Goal: Complete application form

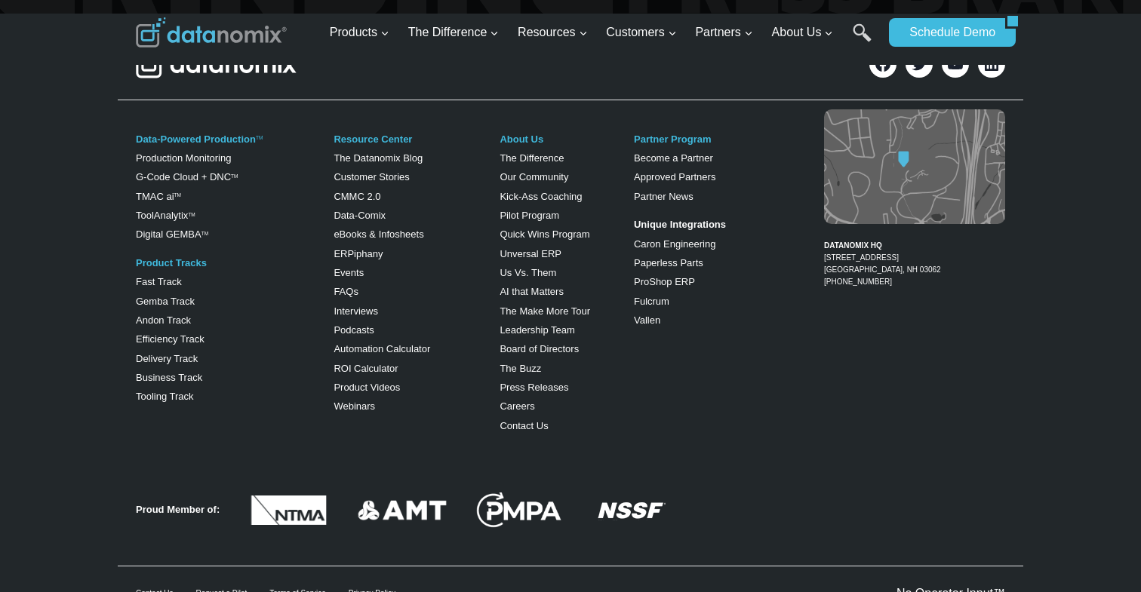
scroll to position [6096, 0]
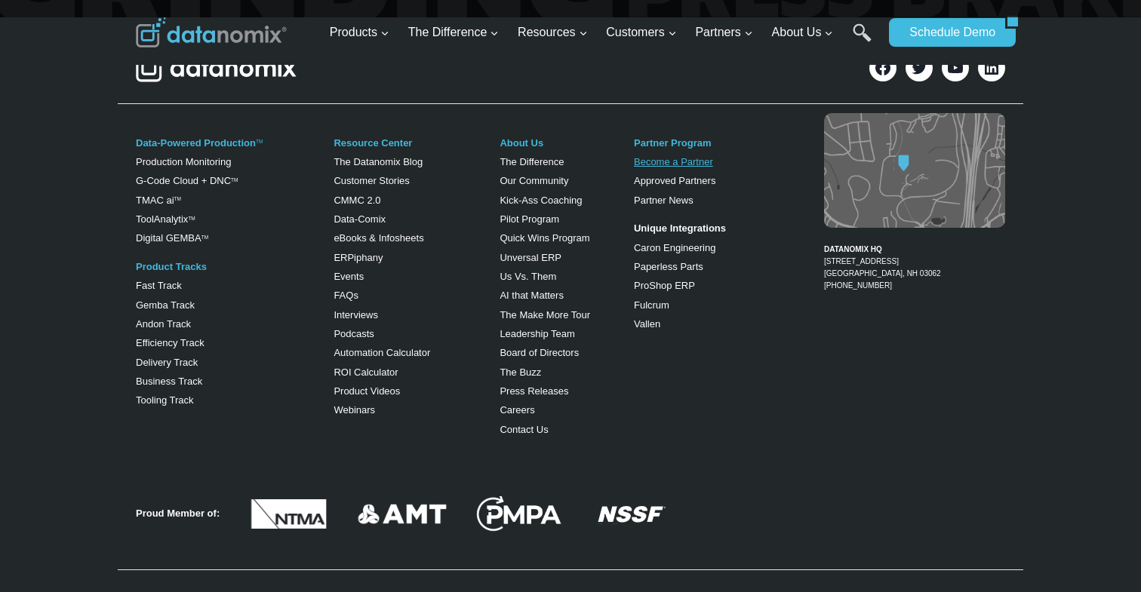
click at [651, 156] on link "Become a Partner" at bounding box center [673, 161] width 79 height 11
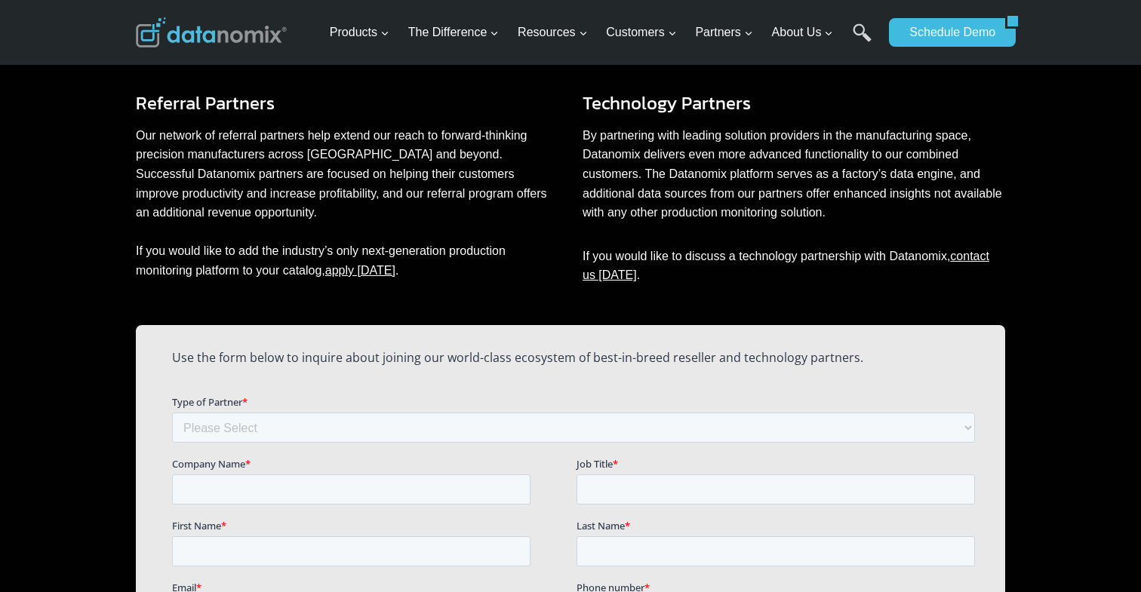
scroll to position [835, 0]
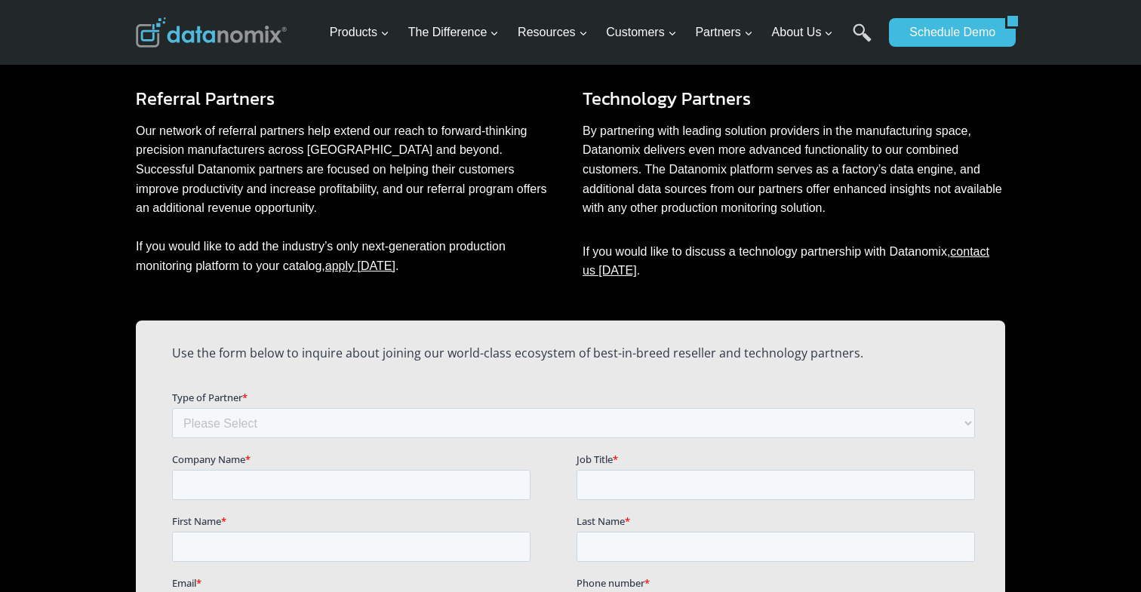
click at [325, 152] on p "Our network of referral partners help extend our reach to forward-thinking prec…" at bounding box center [347, 199] width 423 height 155
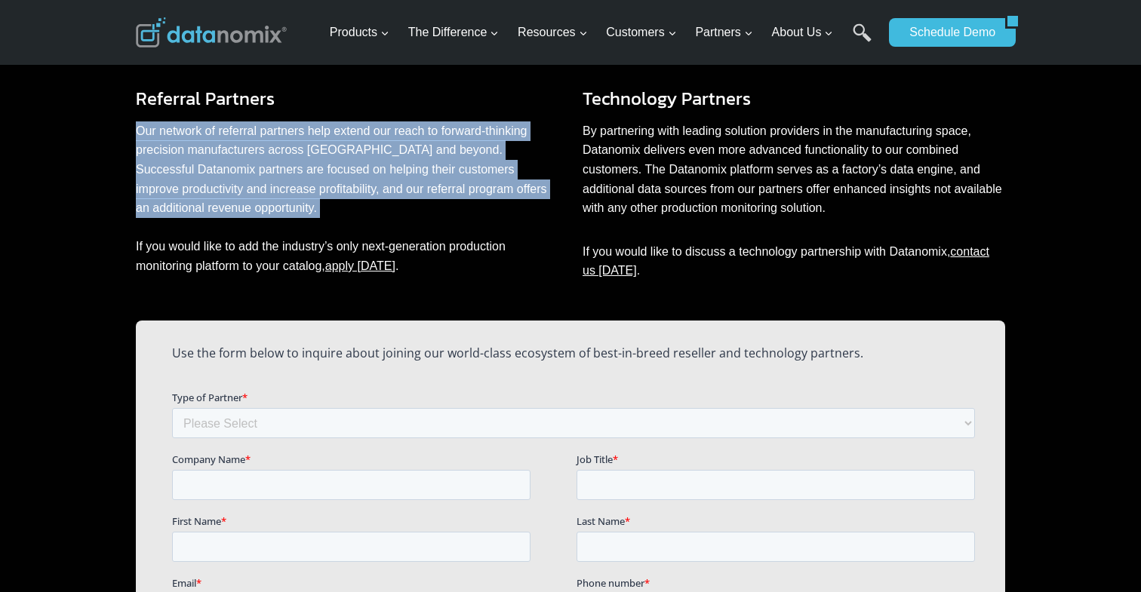
click at [325, 152] on p "Our network of referral partners help extend our reach to forward-thinking prec…" at bounding box center [347, 199] width 423 height 155
click at [340, 152] on p "Our network of referral partners help extend our reach to forward-thinking prec…" at bounding box center [347, 199] width 423 height 155
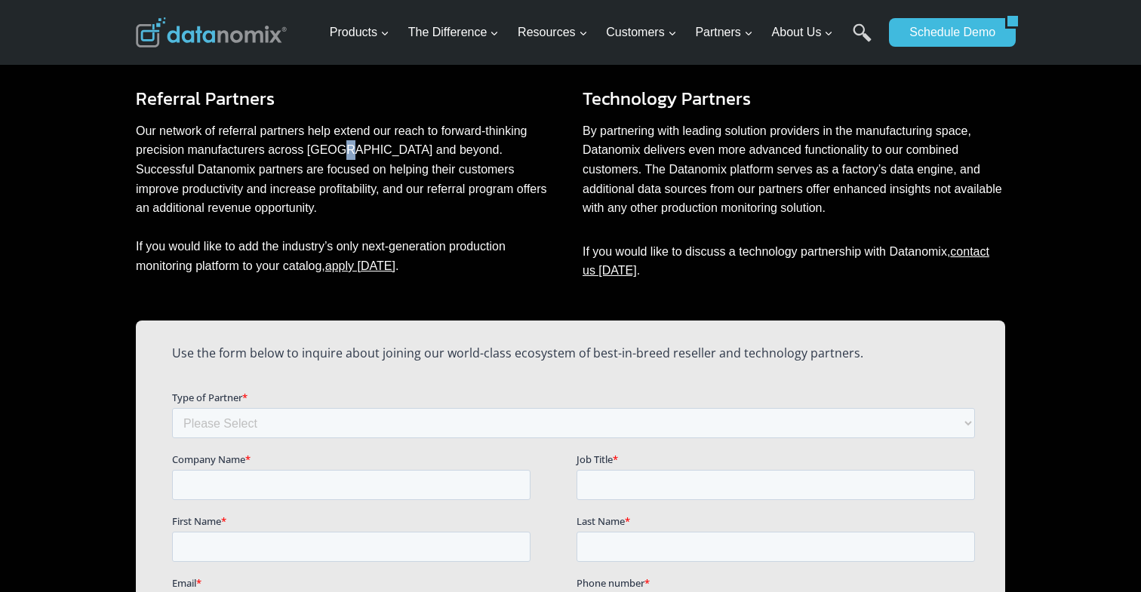
click at [340, 152] on p "Our network of referral partners help extend our reach to forward-thinking prec…" at bounding box center [347, 199] width 423 height 155
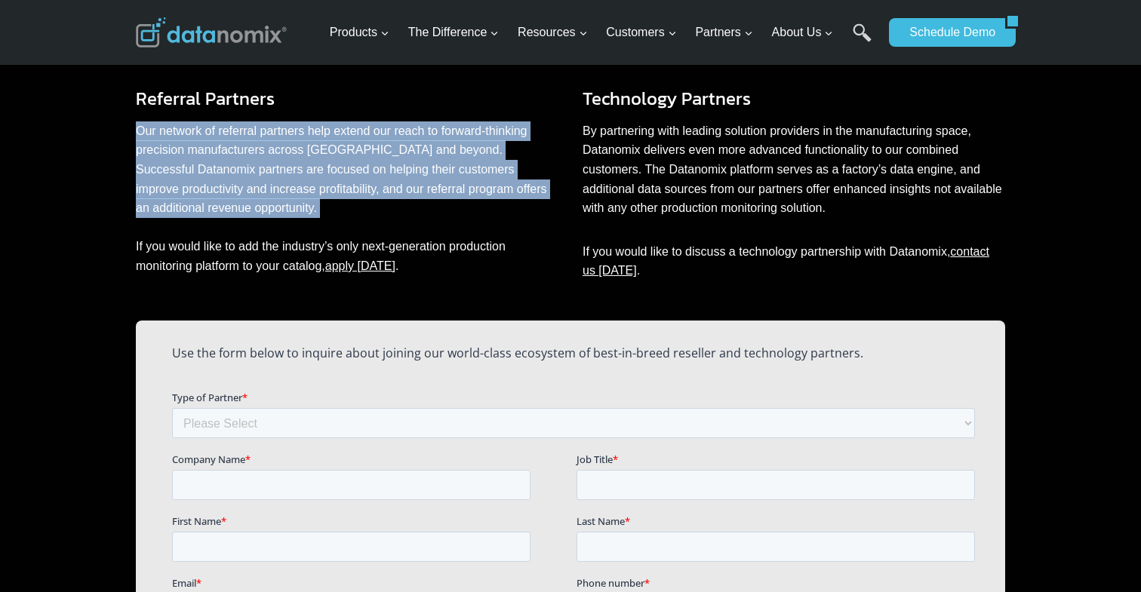
click at [340, 152] on p "Our network of referral partners help extend our reach to forward-thinking prec…" at bounding box center [347, 199] width 423 height 155
click at [343, 152] on p "Our network of referral partners help extend our reach to forward-thinking prec…" at bounding box center [347, 199] width 423 height 155
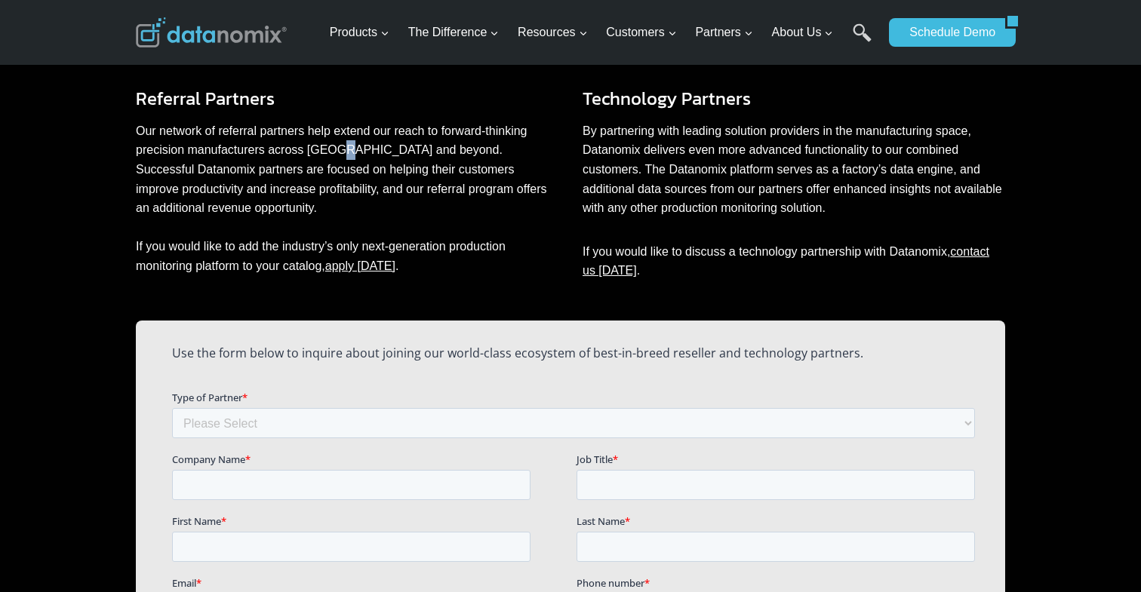
click at [343, 152] on p "Our network of referral partners help extend our reach to forward-thinking prec…" at bounding box center [347, 199] width 423 height 155
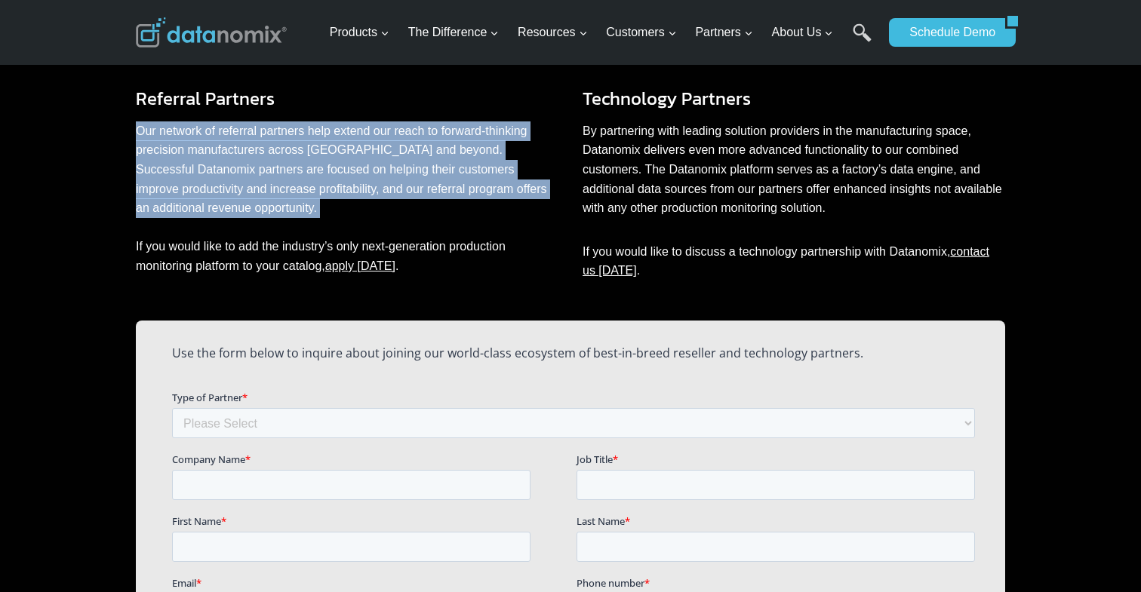
click at [343, 152] on p "Our network of referral partners help extend our reach to forward-thinking prec…" at bounding box center [347, 199] width 423 height 155
click at [334, 152] on p "Our network of referral partners help extend our reach to forward-thinking prec…" at bounding box center [347, 199] width 423 height 155
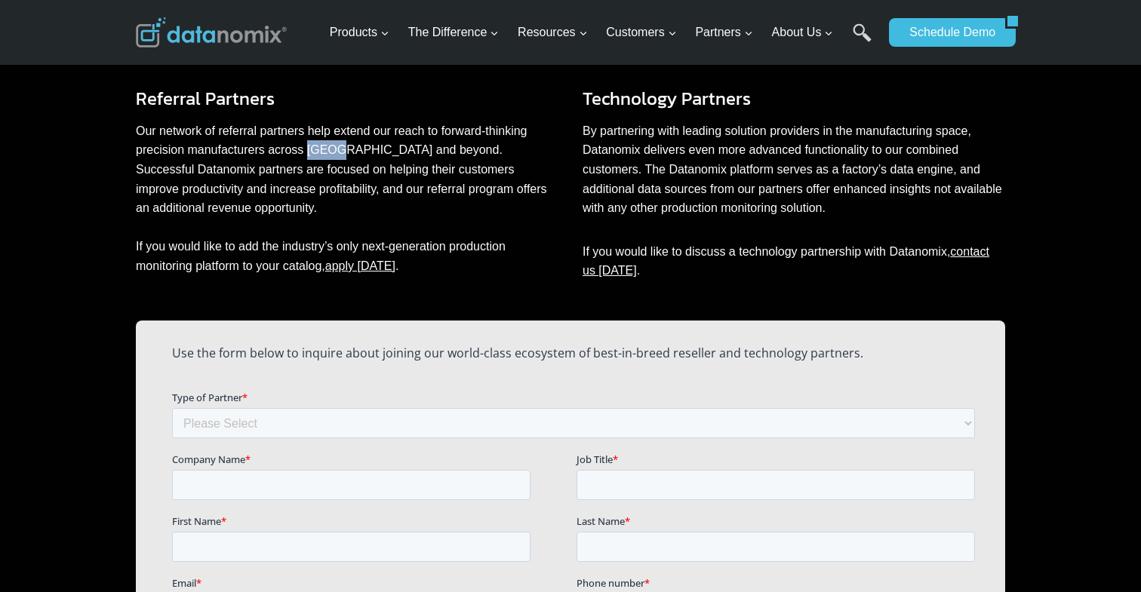
click at [334, 152] on p "Our network of referral partners help extend our reach to forward-thinking prec…" at bounding box center [347, 199] width 423 height 155
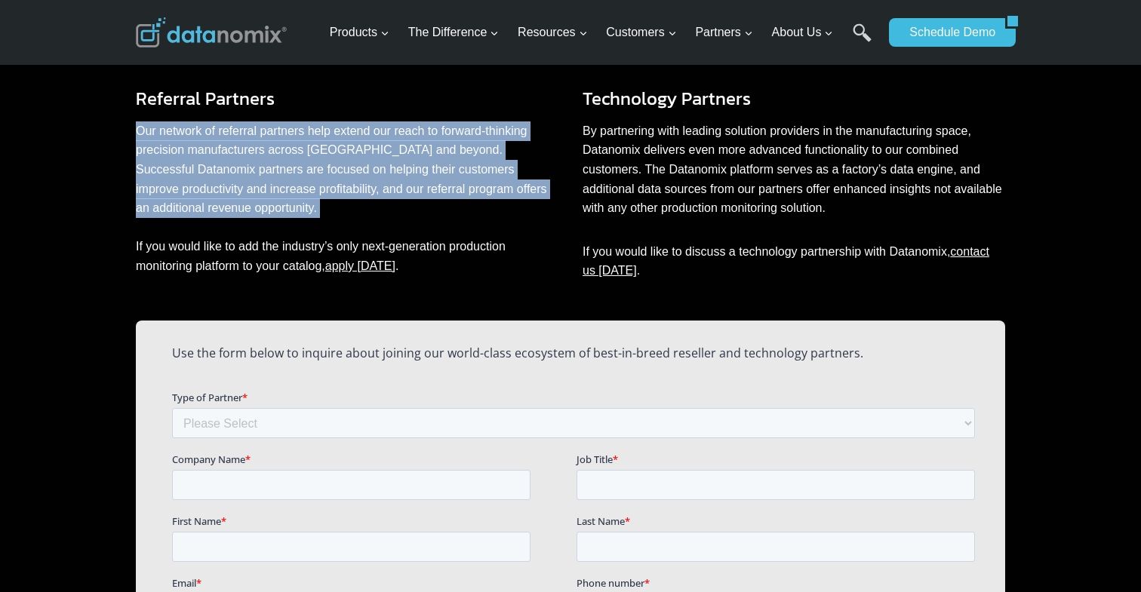
click at [334, 152] on p "Our network of referral partners help extend our reach to forward-thinking prec…" at bounding box center [347, 199] width 423 height 155
click at [334, 159] on p "Our network of referral partners help extend our reach to forward-thinking prec…" at bounding box center [347, 199] width 423 height 155
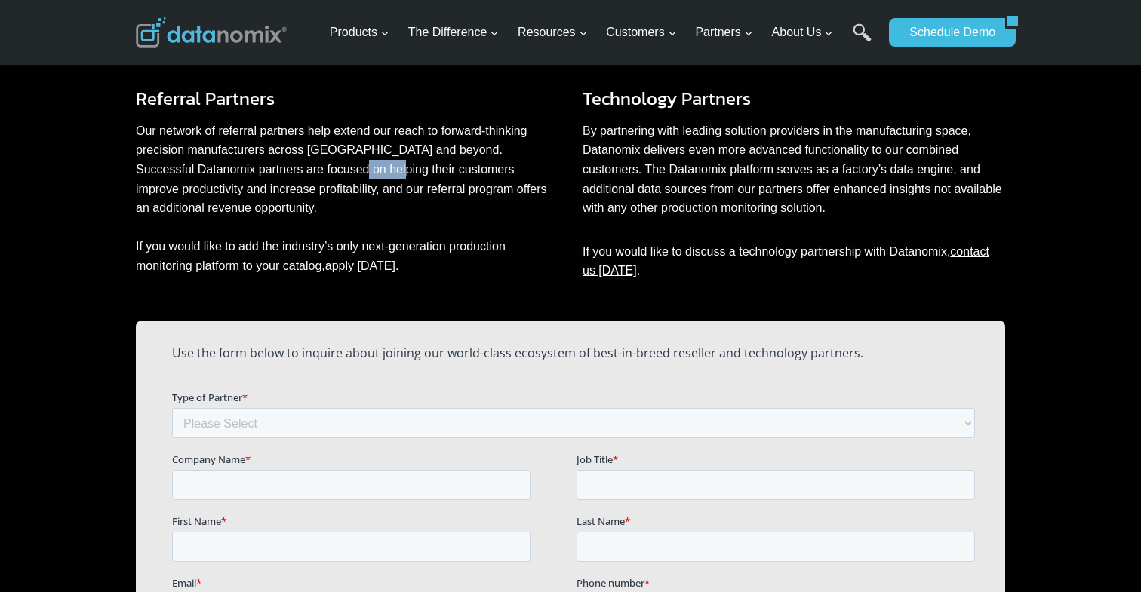
click at [334, 159] on p "Our network of referral partners help extend our reach to forward-thinking prec…" at bounding box center [347, 199] width 423 height 155
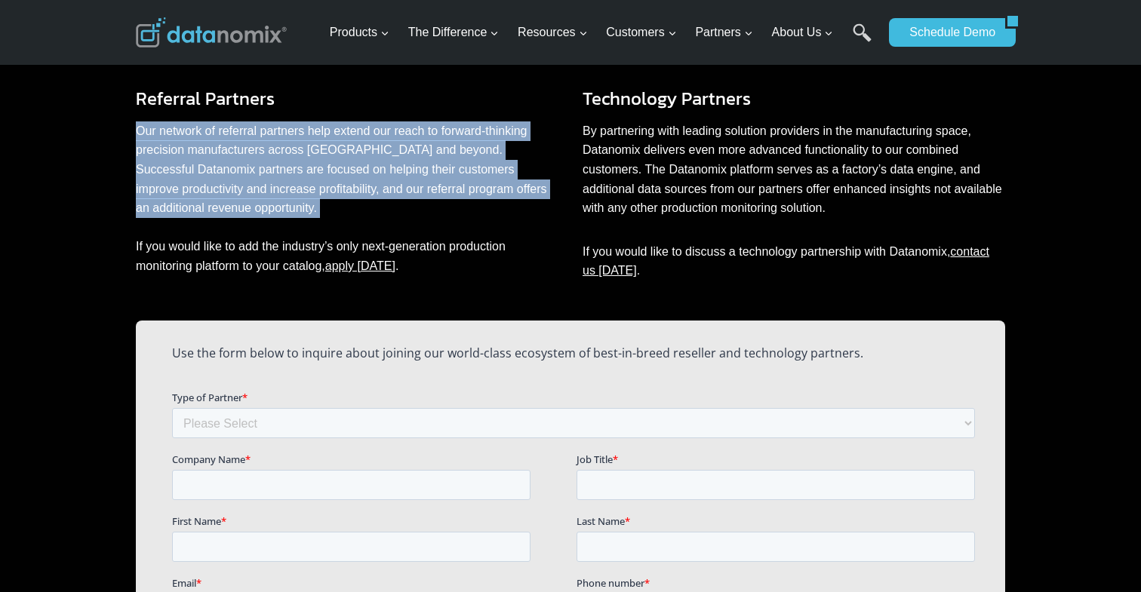
click at [334, 159] on p "Our network of referral partners help extend our reach to forward-thinking prec…" at bounding box center [347, 199] width 423 height 155
click at [334, 183] on p "Our network of referral partners help extend our reach to forward-thinking prec…" at bounding box center [347, 199] width 423 height 155
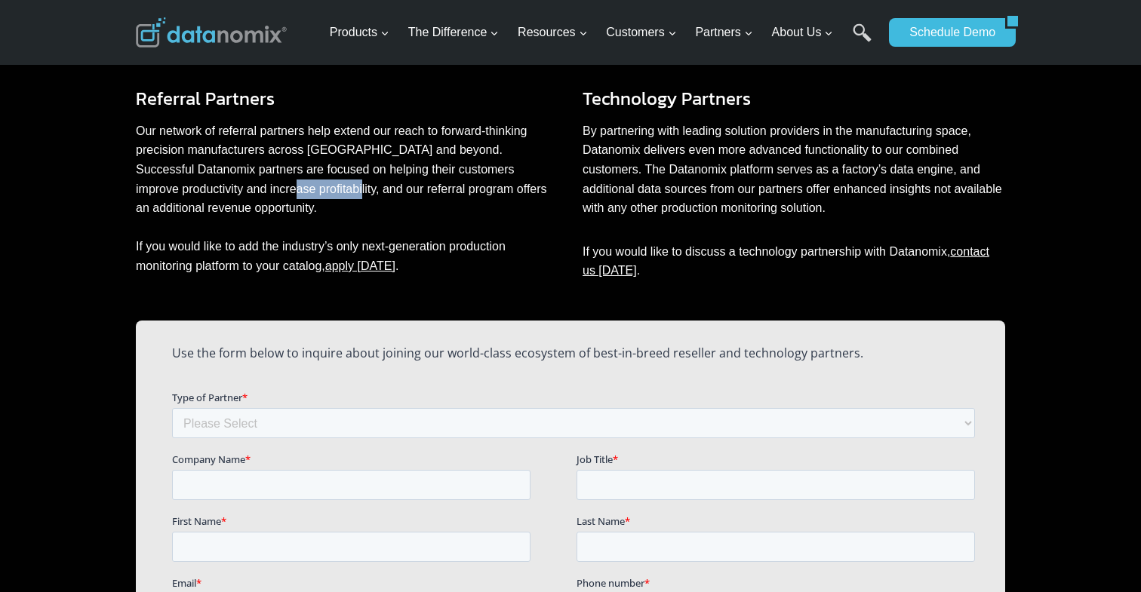
click at [334, 183] on p "Our network of referral partners help extend our reach to forward-thinking prec…" at bounding box center [347, 199] width 423 height 155
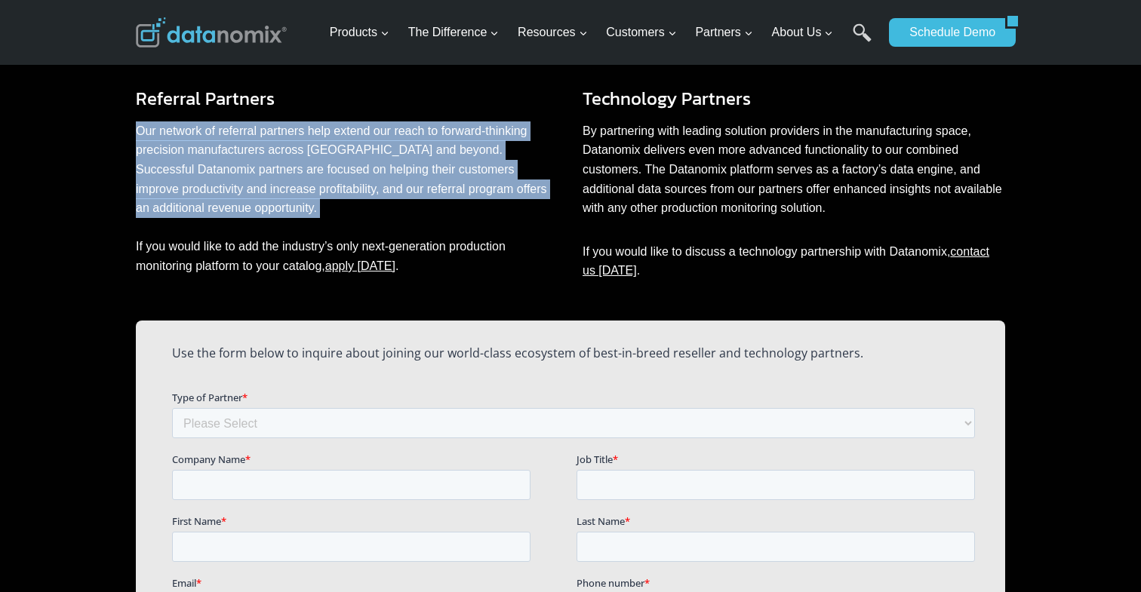
click at [334, 183] on p "Our network of referral partners help extend our reach to forward-thinking prec…" at bounding box center [347, 199] width 423 height 155
click at [334, 218] on p "Our network of referral partners help extend our reach to forward-thinking prec…" at bounding box center [347, 199] width 423 height 155
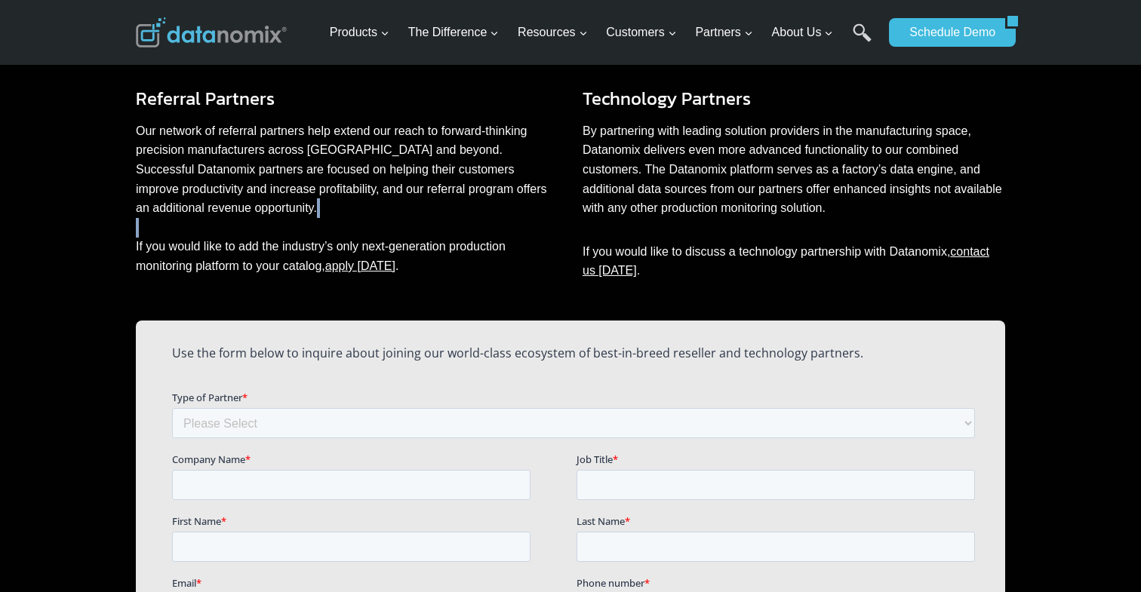
click at [334, 218] on p "Our network of referral partners help extend our reach to forward-thinking prec…" at bounding box center [347, 199] width 423 height 155
click at [331, 238] on p "Our network of referral partners help extend our reach to forward-thinking prec…" at bounding box center [347, 199] width 423 height 155
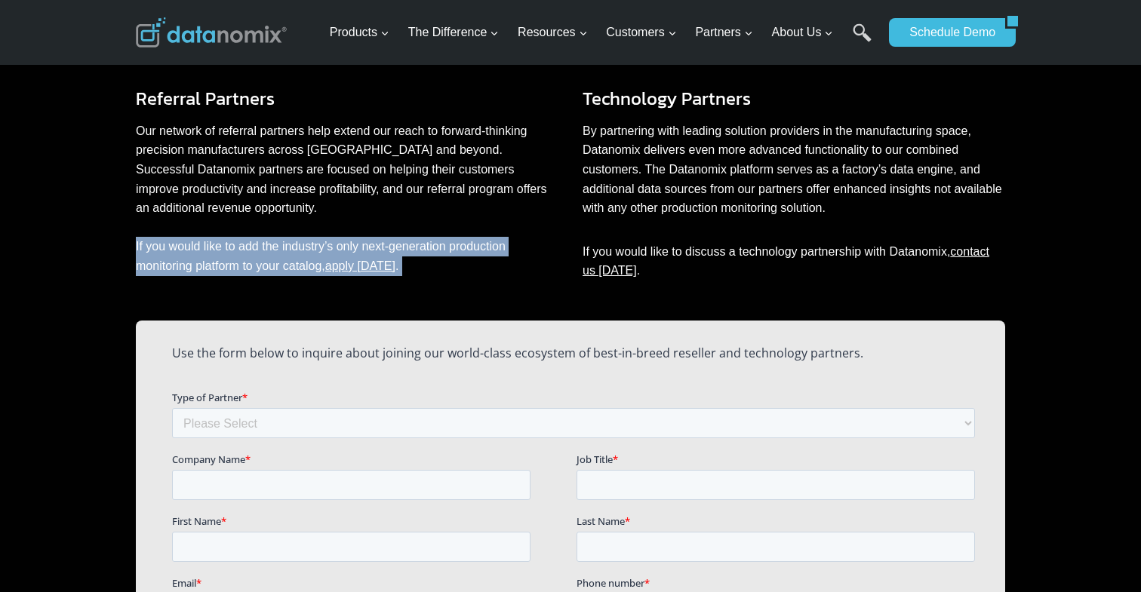
click at [331, 238] on p "Our network of referral partners help extend our reach to forward-thinking prec…" at bounding box center [347, 199] width 423 height 155
click at [333, 238] on p "Our network of referral partners help extend our reach to forward-thinking prec…" at bounding box center [347, 199] width 423 height 155
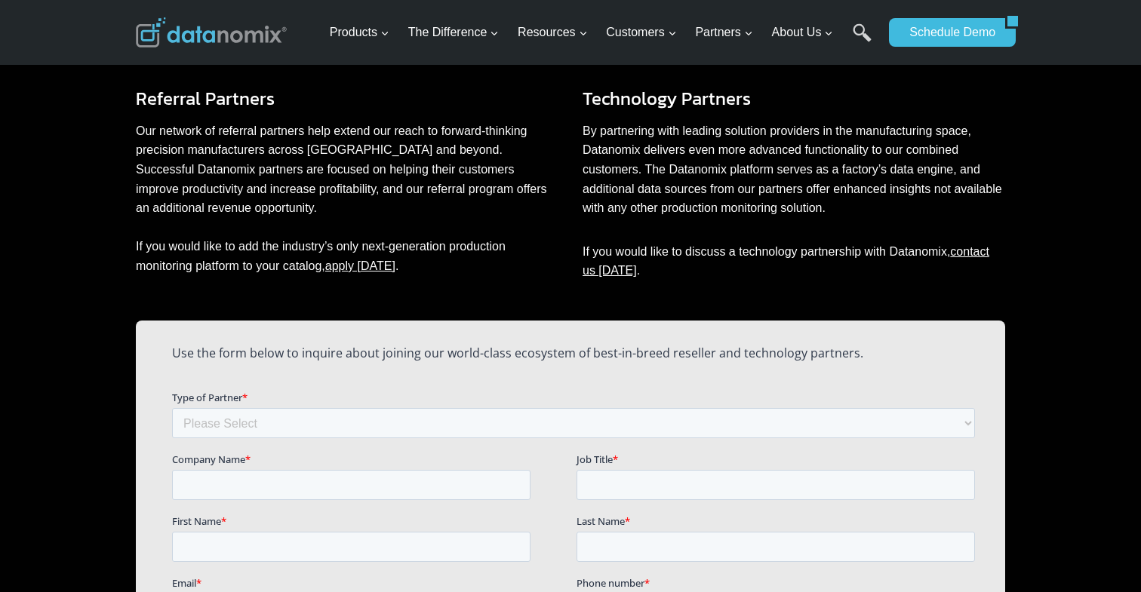
click at [361, 265] on link "apply today" at bounding box center [360, 266] width 70 height 13
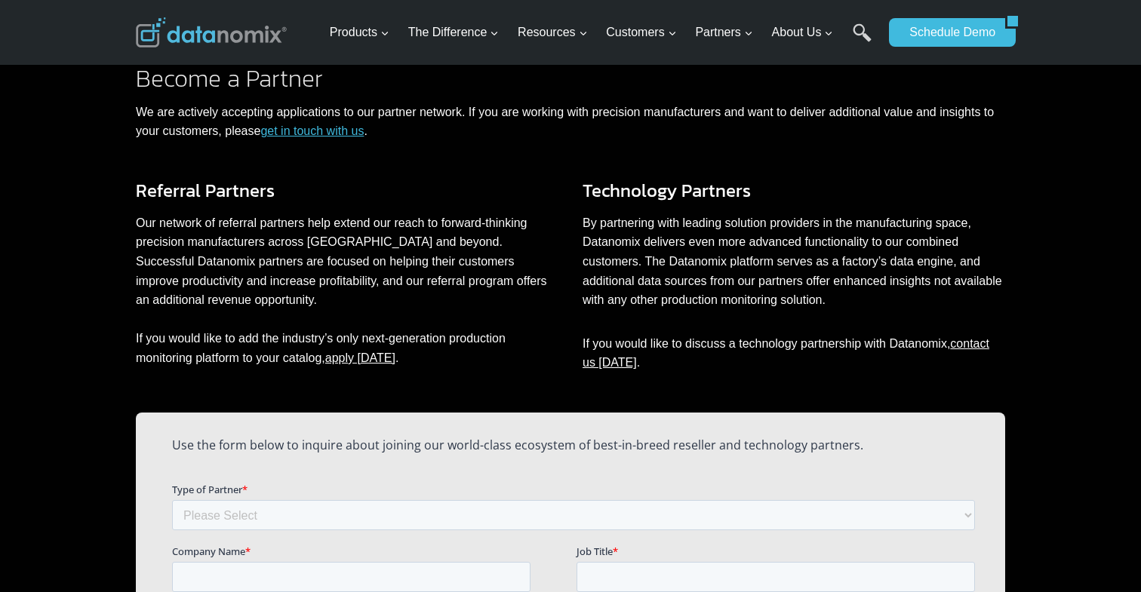
click at [371, 355] on link "apply today" at bounding box center [360, 358] width 70 height 13
click at [325, 126] on link "get in touch with us" at bounding box center [311, 131] width 103 height 13
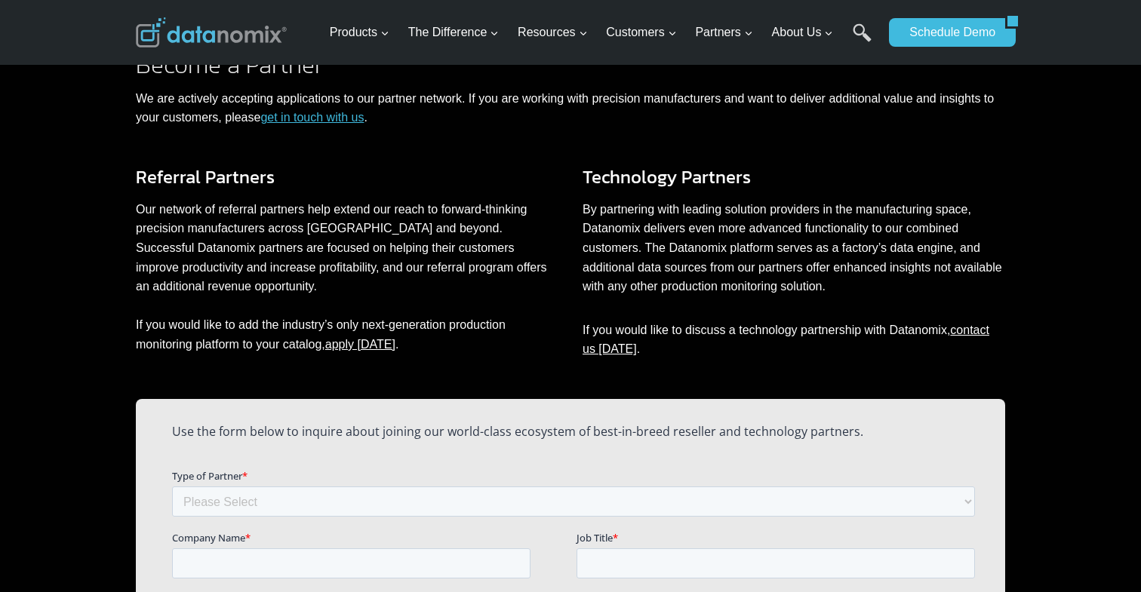
scroll to position [754, 0]
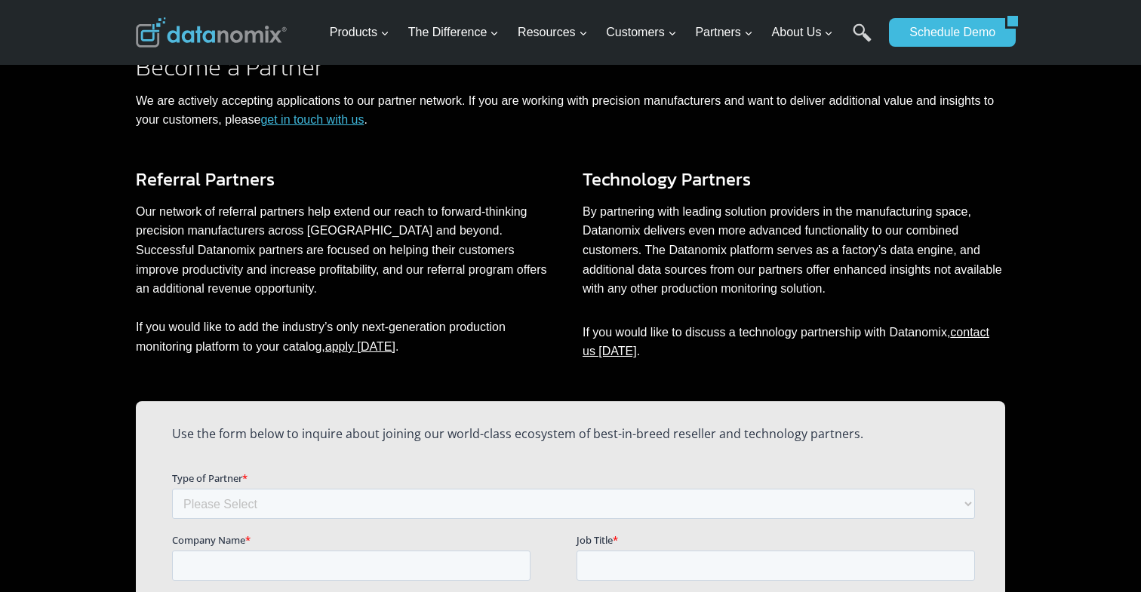
click at [808, 243] on p "By partnering with leading solution providers in the manufacturing space, Datan…" at bounding box center [794, 250] width 423 height 97
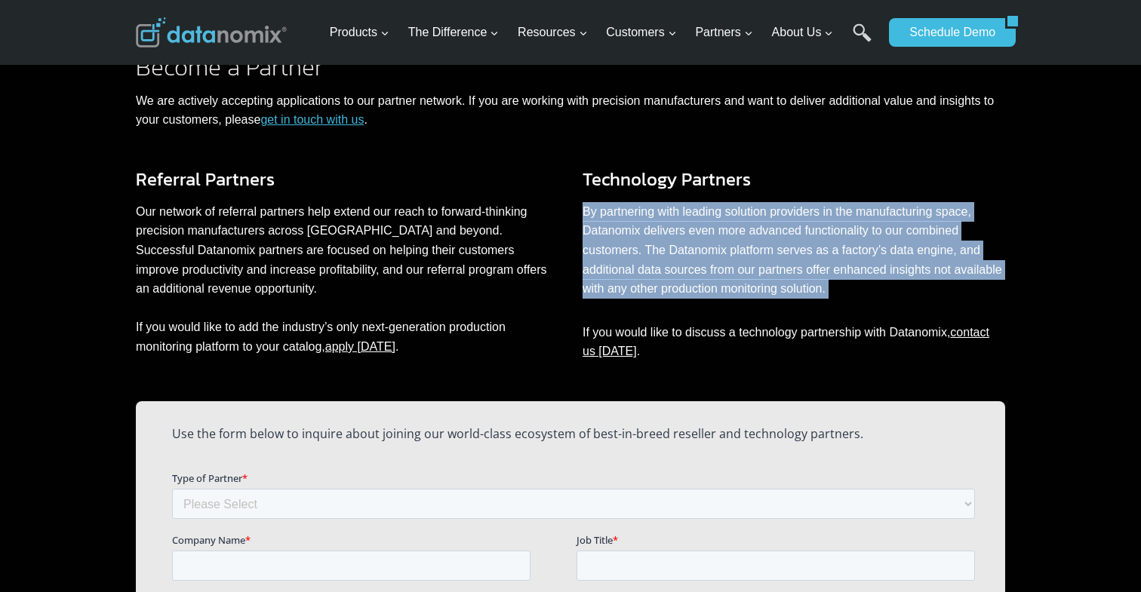
click at [794, 235] on p "By partnering with leading solution providers in the manufacturing space, Datan…" at bounding box center [794, 250] width 423 height 97
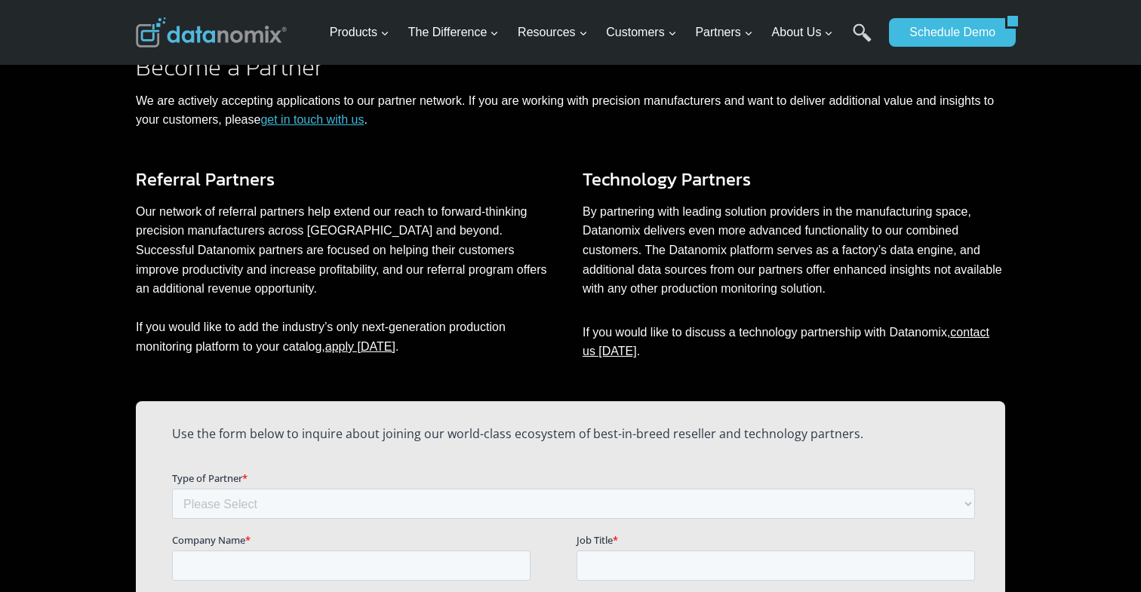
click at [794, 235] on p "By partnering with leading solution providers in the manufacturing space, Datan…" at bounding box center [794, 250] width 423 height 97
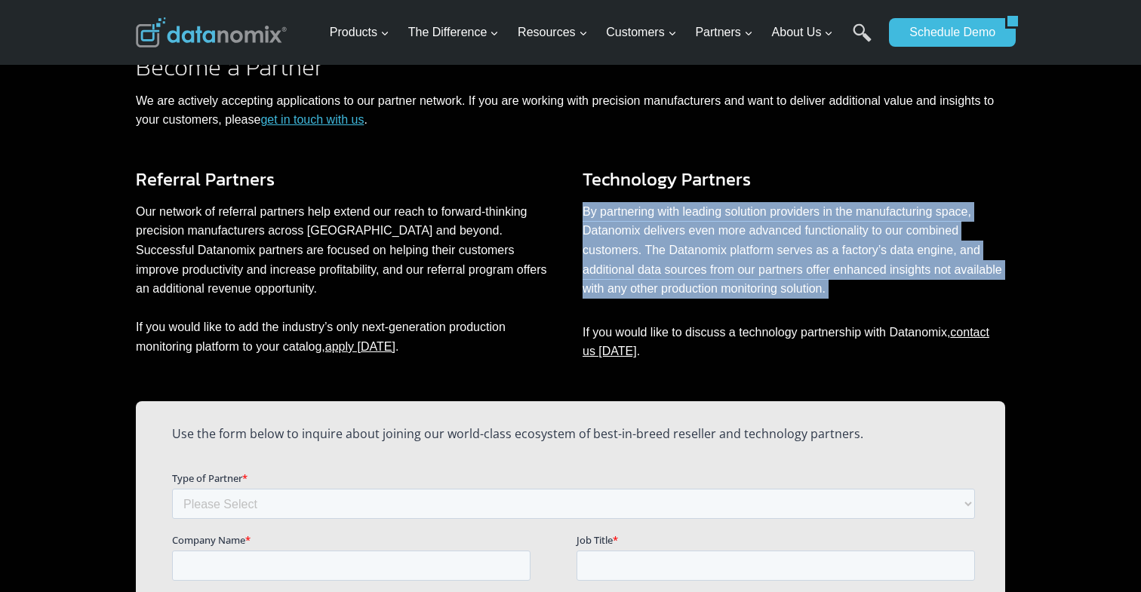
click at [787, 221] on p "By partnering with leading solution providers in the manufacturing space, Datan…" at bounding box center [794, 250] width 423 height 97
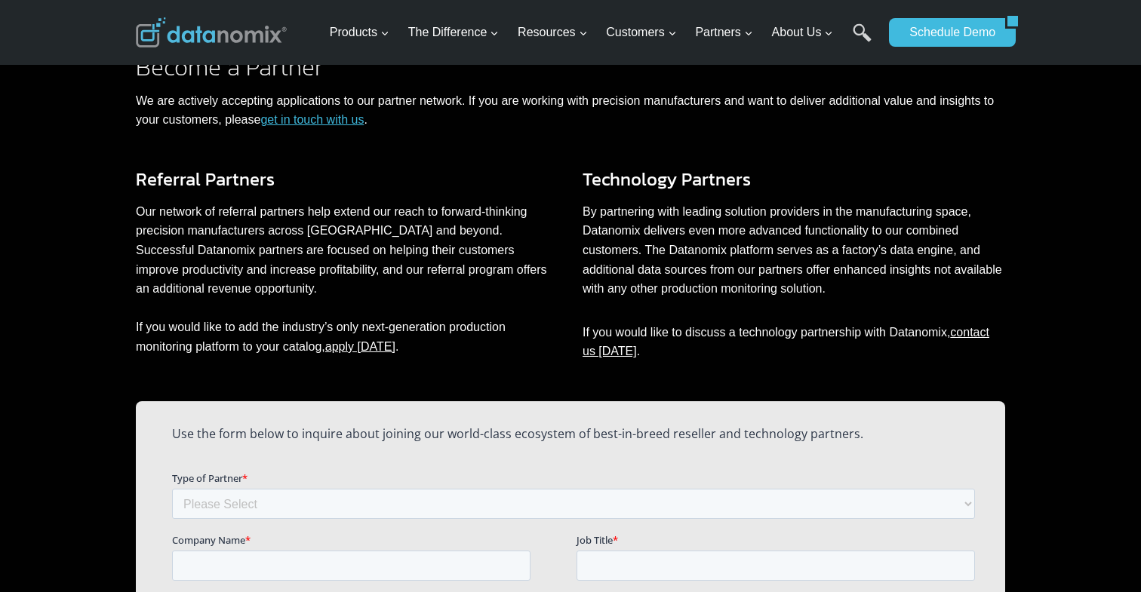
click at [787, 221] on p "By partnering with leading solution providers in the manufacturing space, Datan…" at bounding box center [794, 250] width 423 height 97
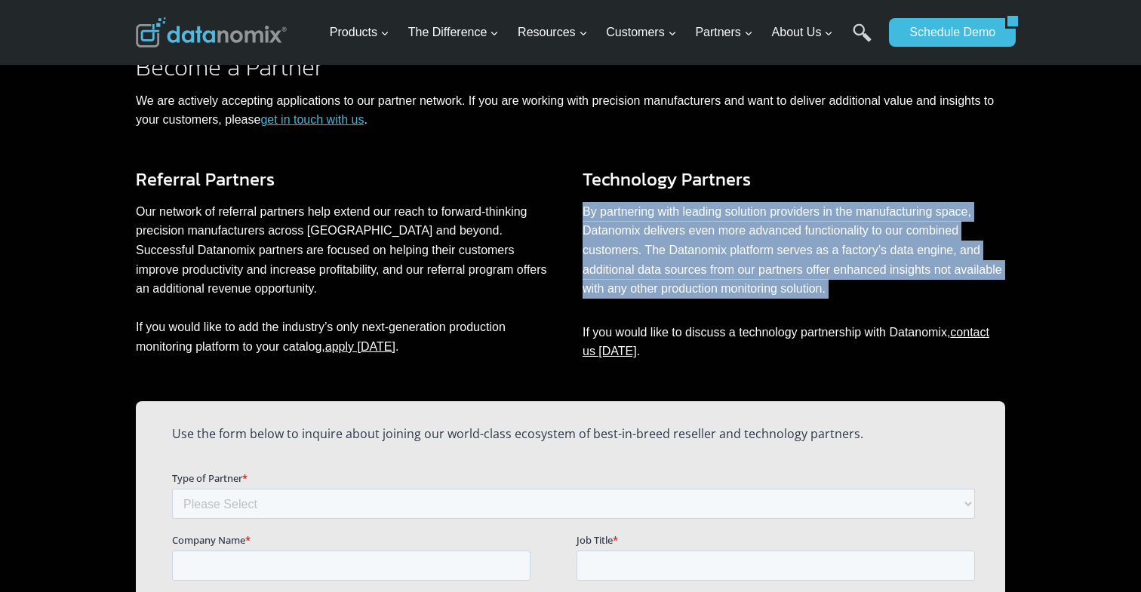
click at [787, 219] on p "By partnering with leading solution providers in the manufacturing space, Datan…" at bounding box center [794, 250] width 423 height 97
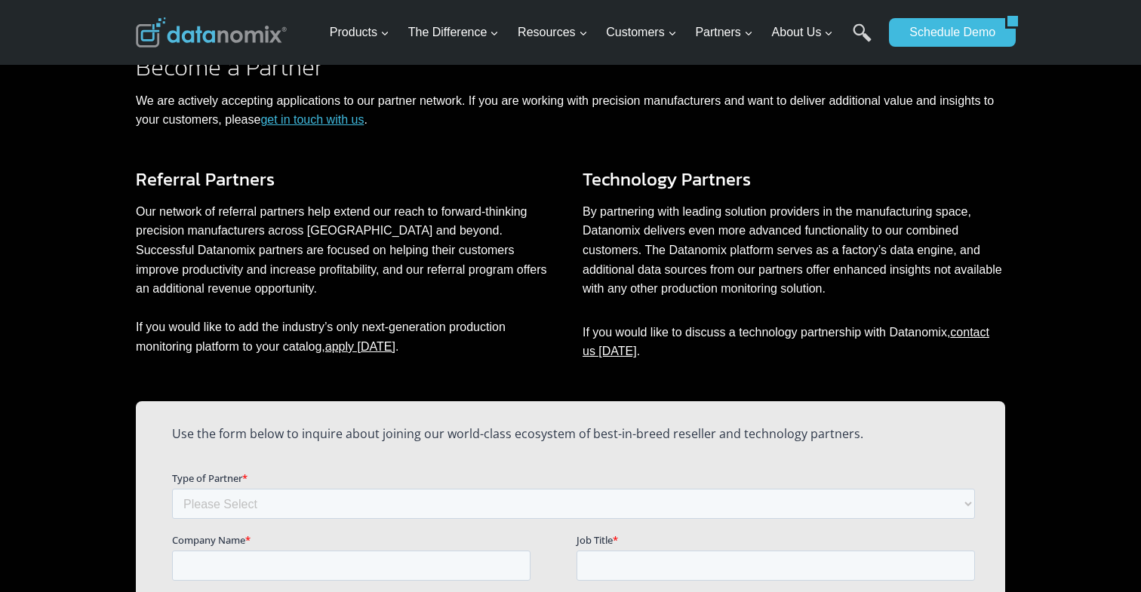
click at [787, 219] on p "By partnering with leading solution providers in the manufacturing space, Datan…" at bounding box center [794, 250] width 423 height 97
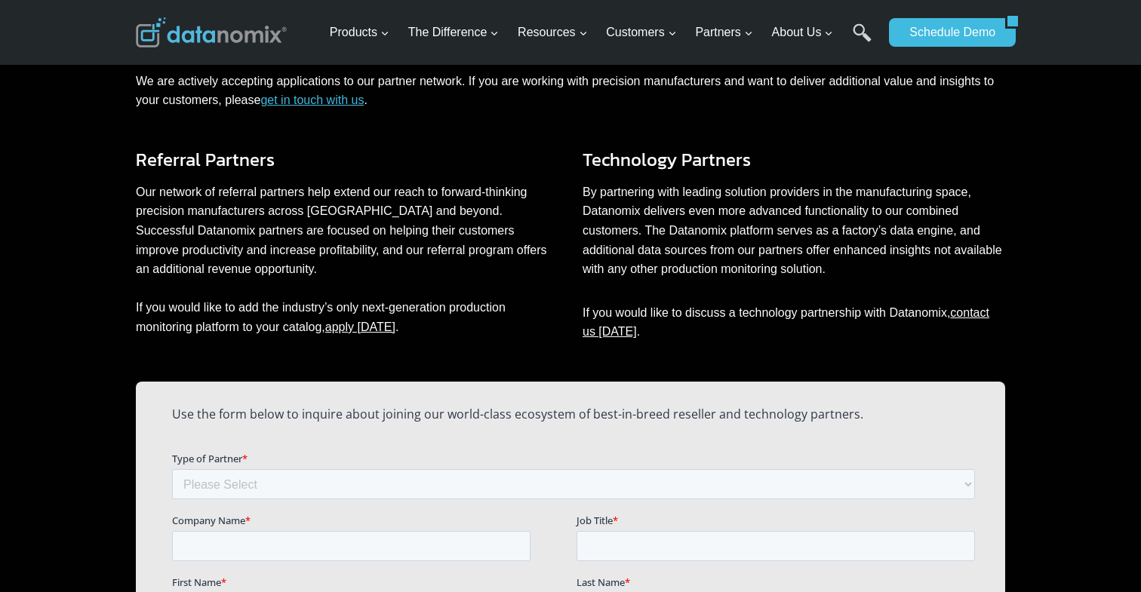
click at [788, 220] on p "By partnering with leading solution providers in the manufacturing space, Datan…" at bounding box center [794, 231] width 423 height 97
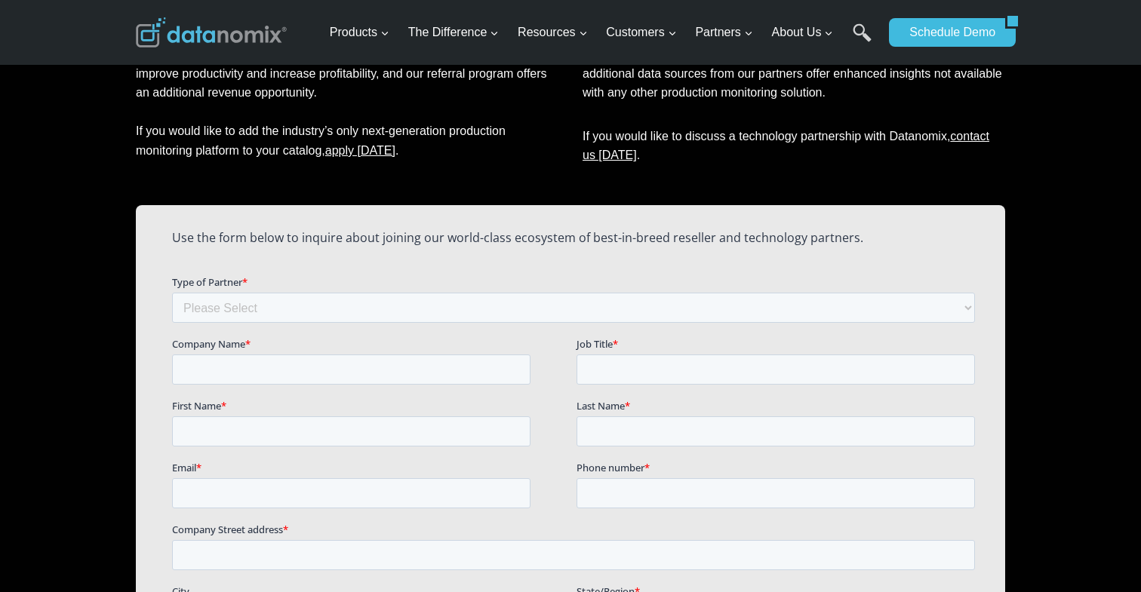
scroll to position [930, 0]
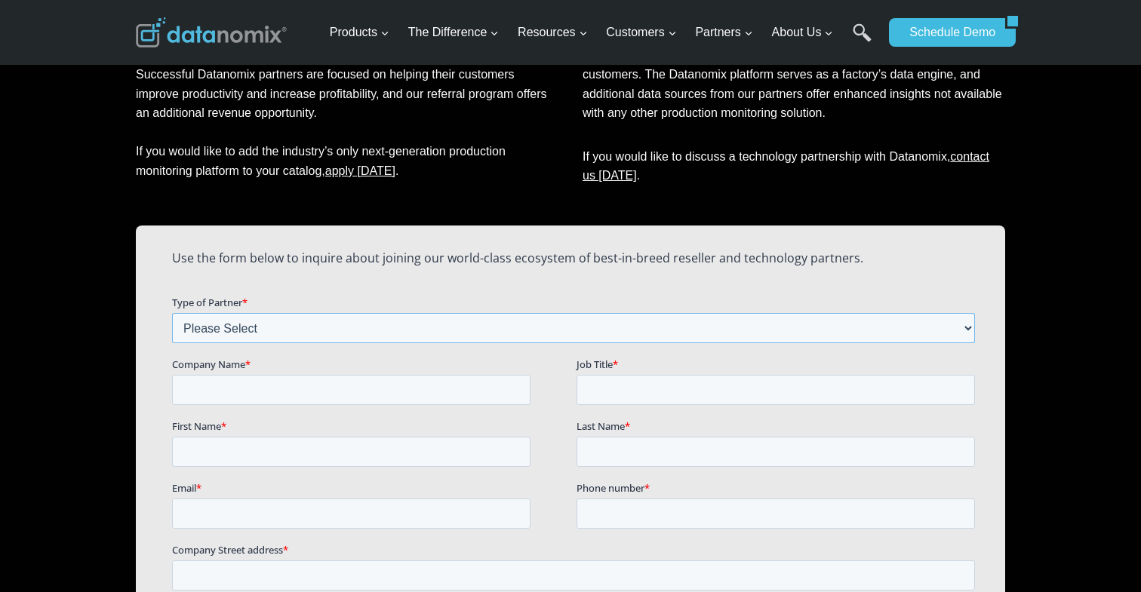
select select "Referral Partner"
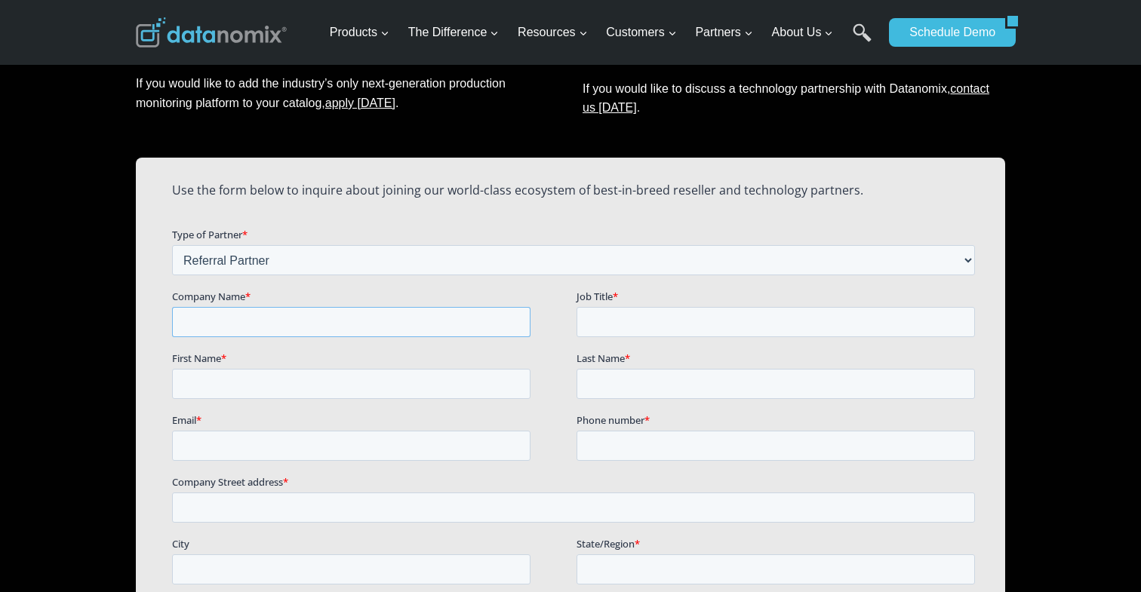
scroll to position [987, 0]
